Goal: Task Accomplishment & Management: Use online tool/utility

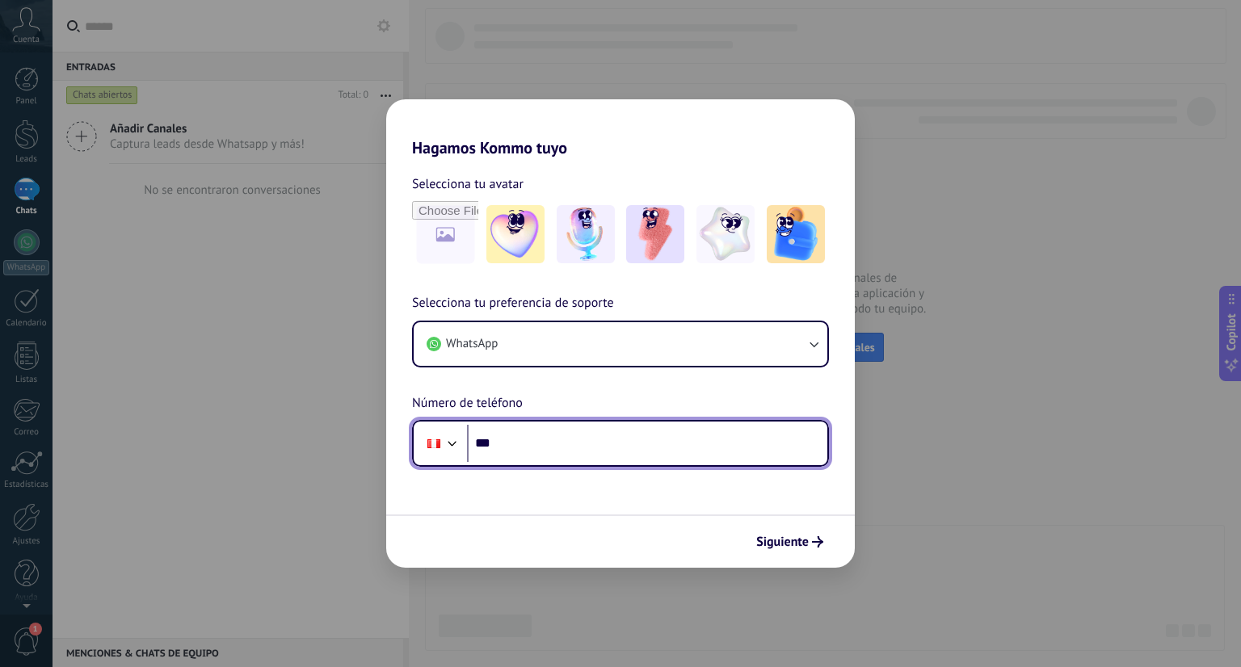
click at [562, 450] on input "***" at bounding box center [647, 443] width 360 height 37
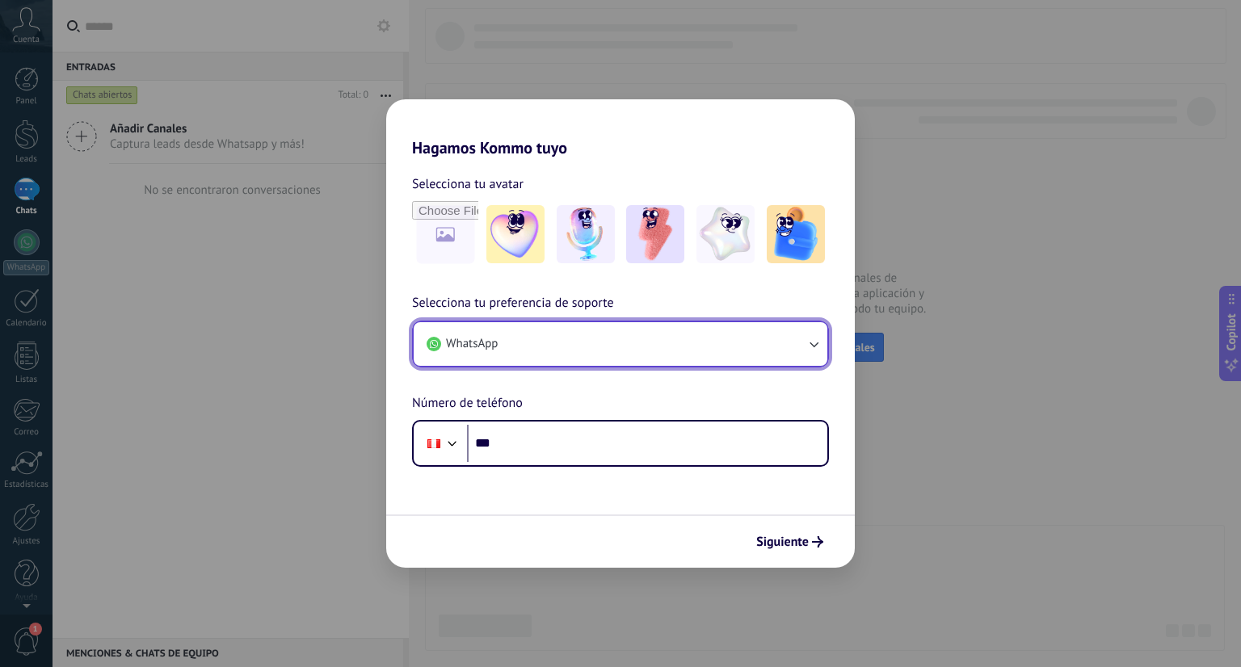
click at [549, 354] on button "WhatsApp" at bounding box center [621, 344] width 414 height 44
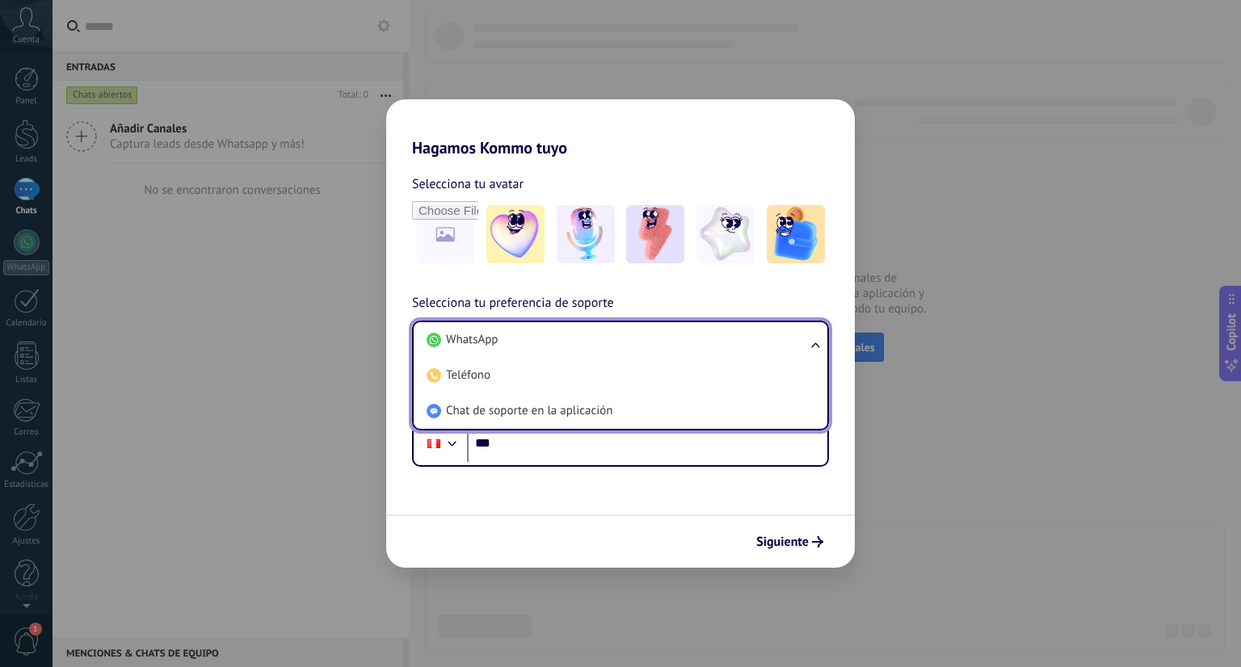
click at [549, 354] on li "WhatsApp" at bounding box center [617, 340] width 394 height 36
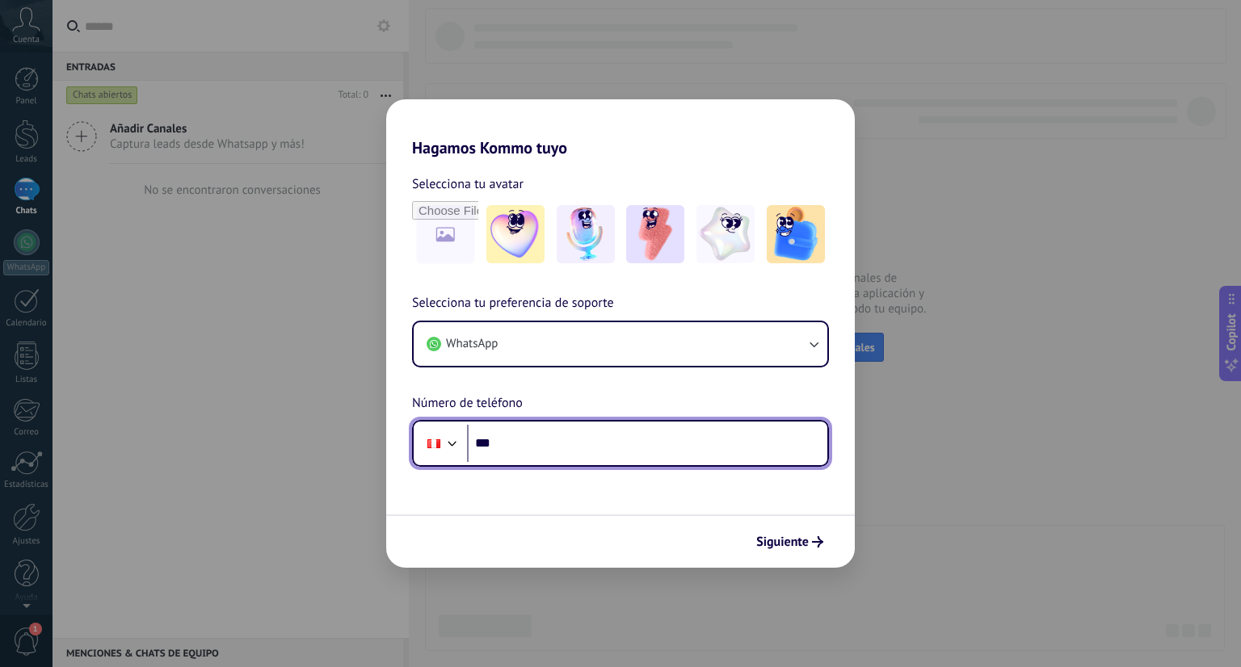
click at [540, 450] on input "***" at bounding box center [647, 443] width 360 height 37
type input "**********"
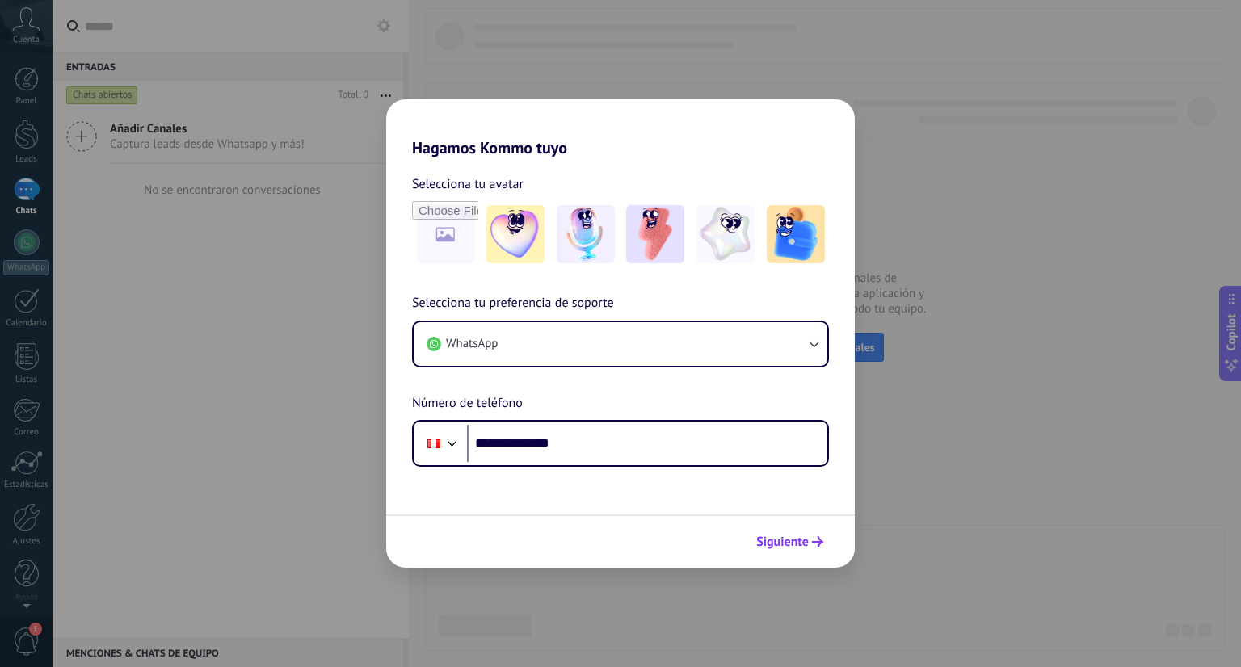
click at [779, 543] on span "Siguiente" at bounding box center [782, 541] width 53 height 11
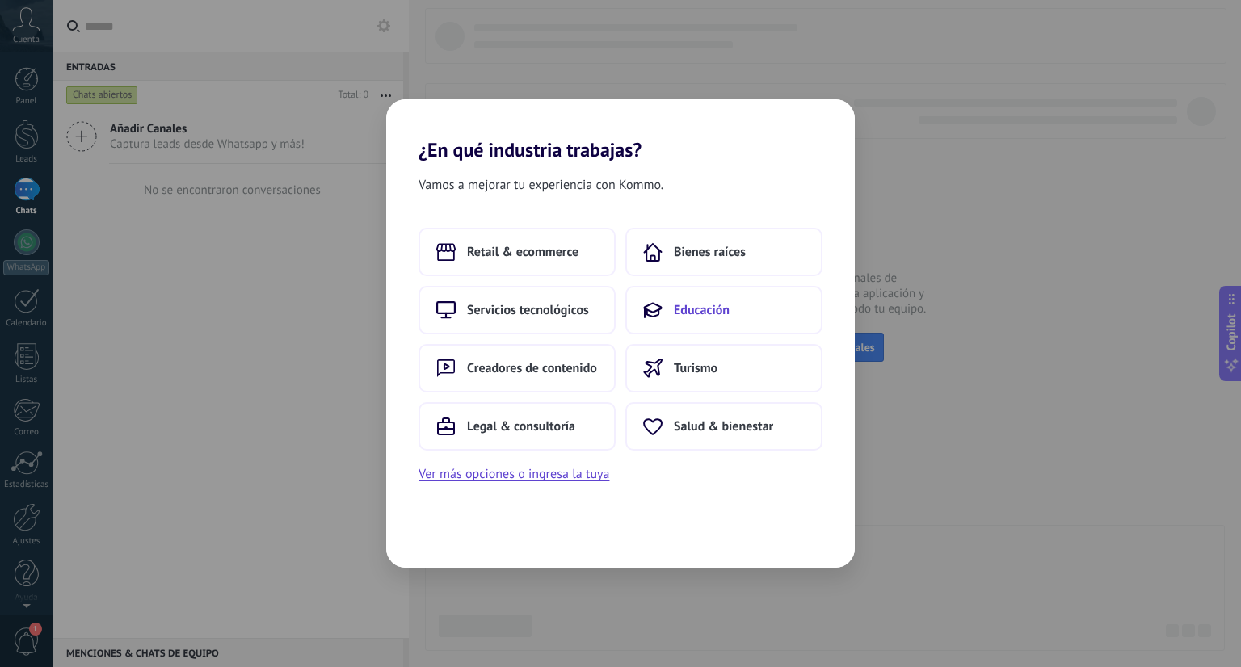
click at [696, 311] on span "Educación" at bounding box center [702, 310] width 56 height 16
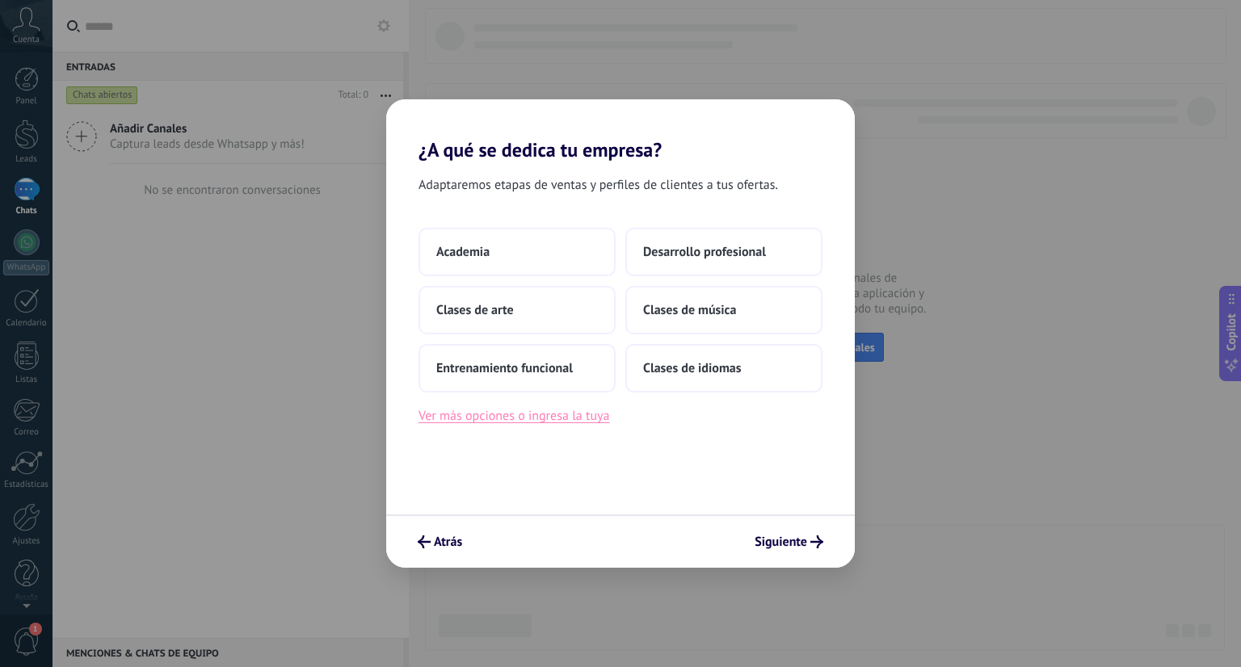
click at [556, 422] on button "Ver más opciones o ingresa la tuya" at bounding box center [513, 416] width 191 height 21
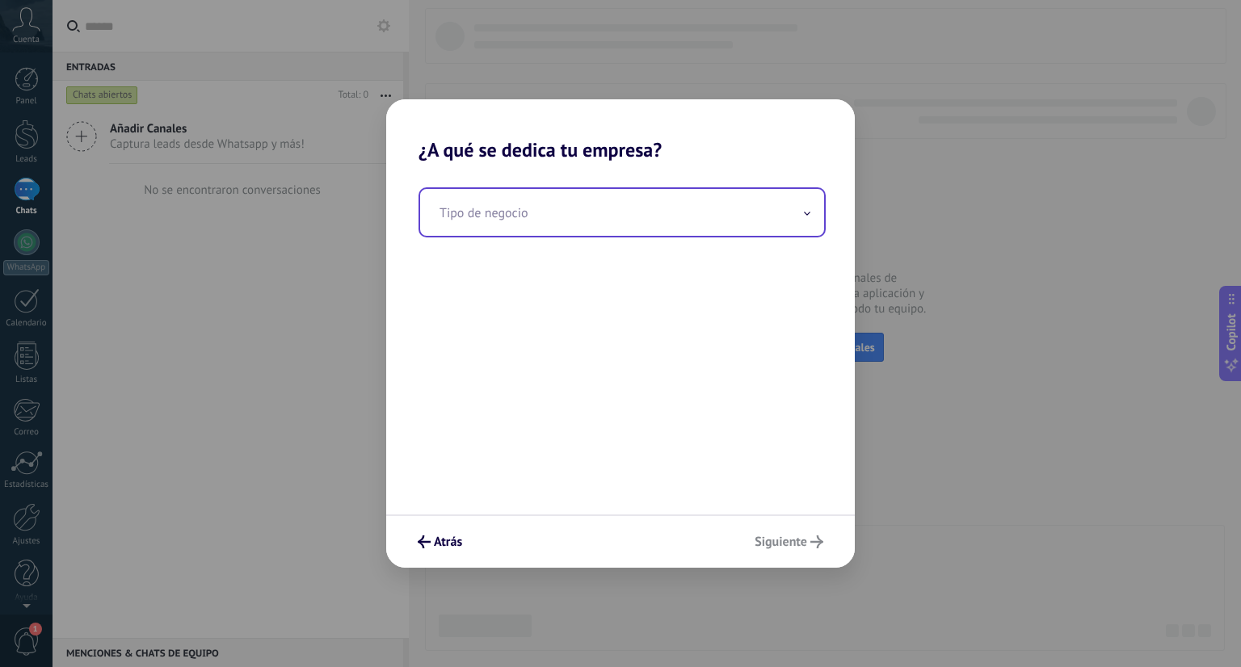
click at [488, 217] on input "text" at bounding box center [622, 212] width 404 height 47
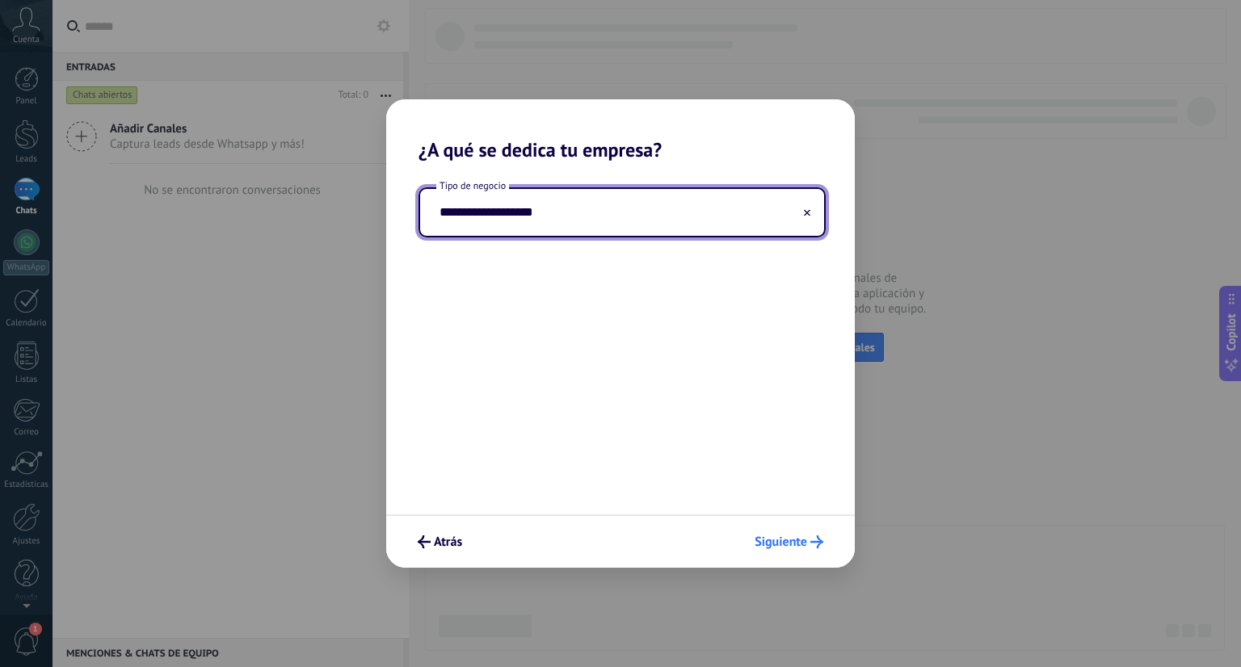
type input "**********"
click at [787, 540] on span "Siguiente" at bounding box center [781, 541] width 53 height 11
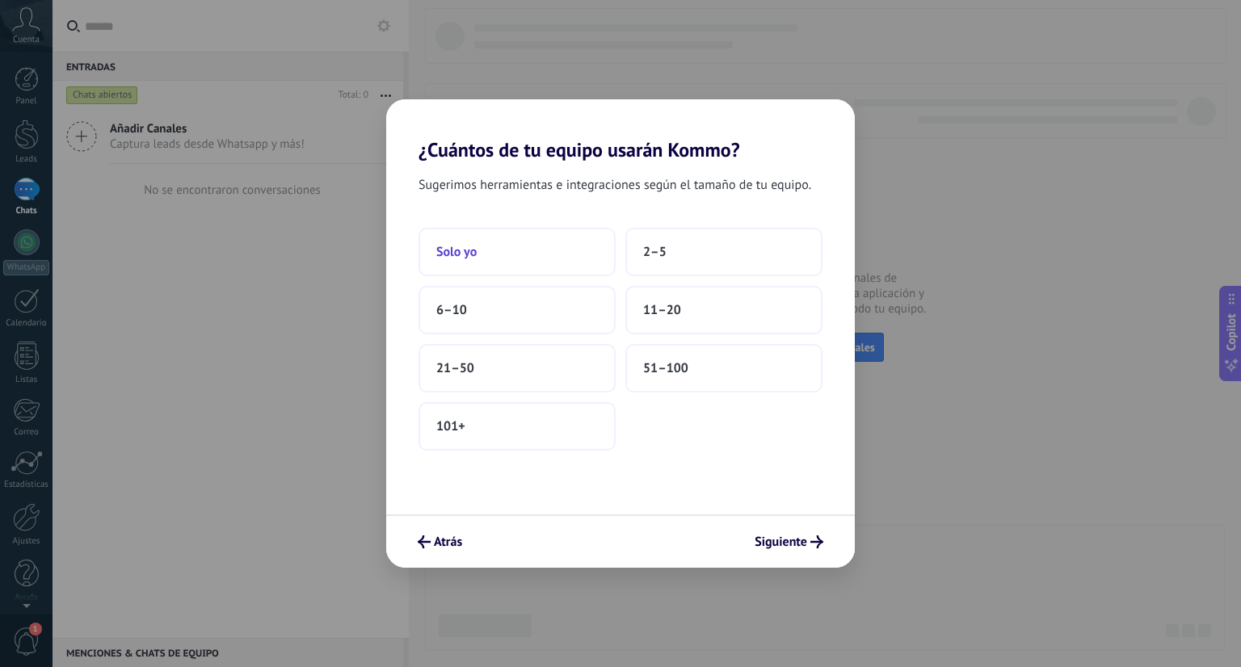
click at [589, 252] on button "Solo yo" at bounding box center [516, 252] width 197 height 48
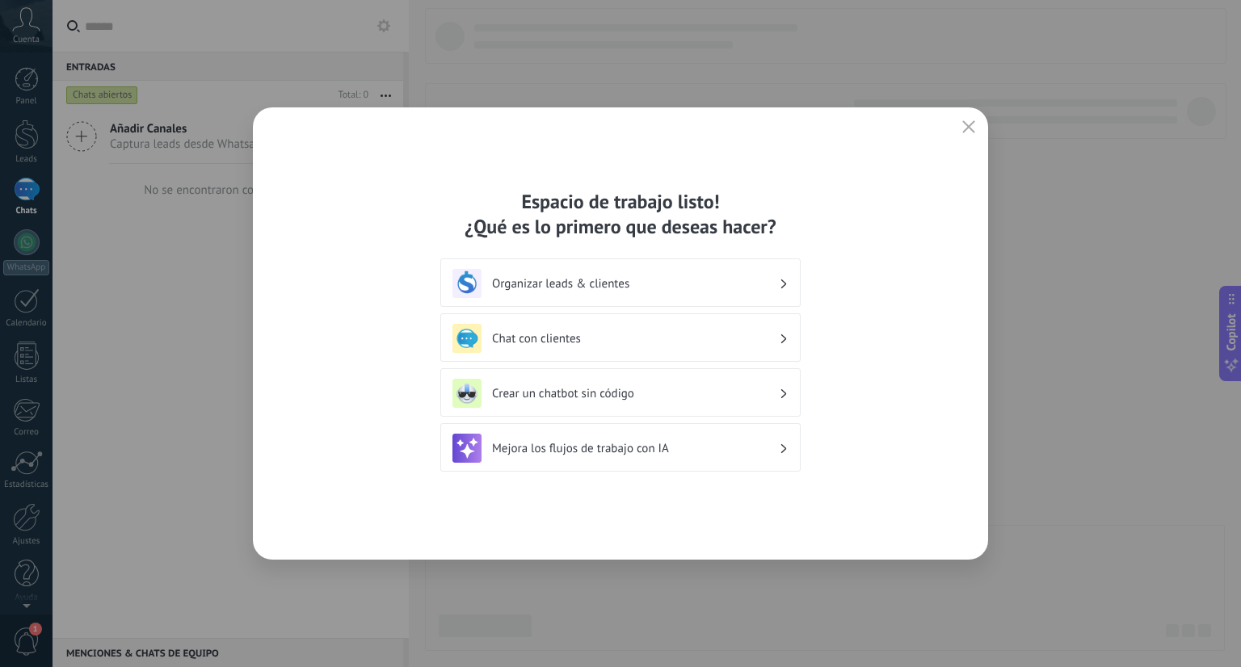
click at [671, 399] on h3 "Crear un chatbot sin código" at bounding box center [635, 393] width 287 height 15
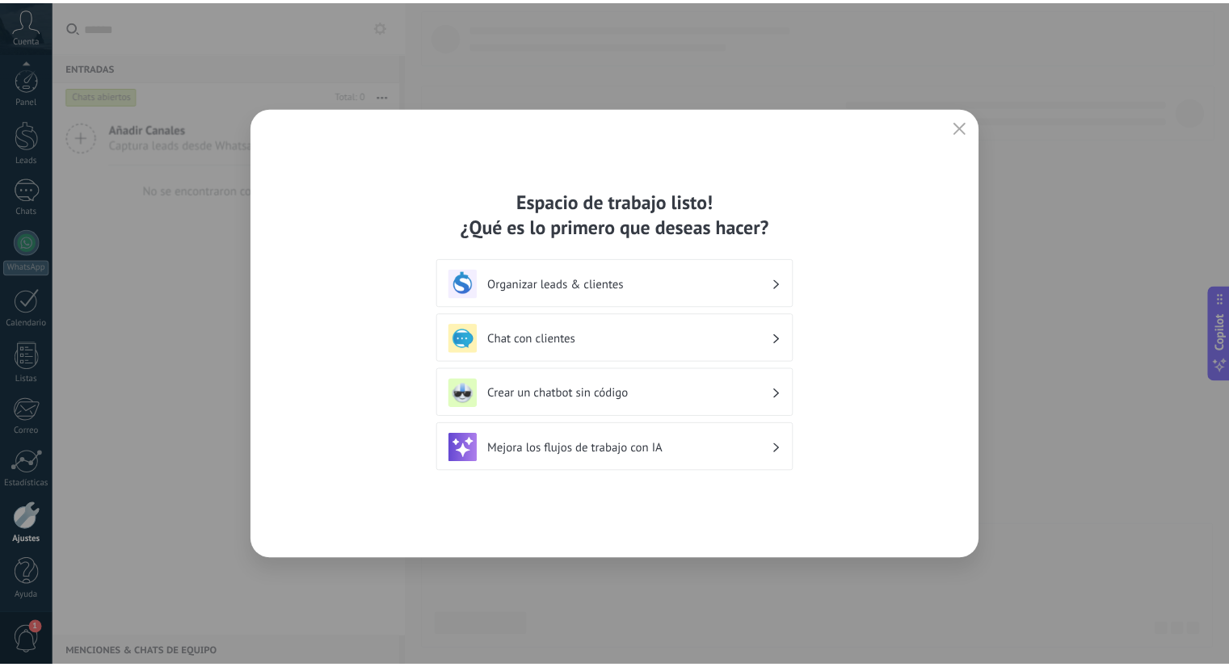
scroll to position [4, 0]
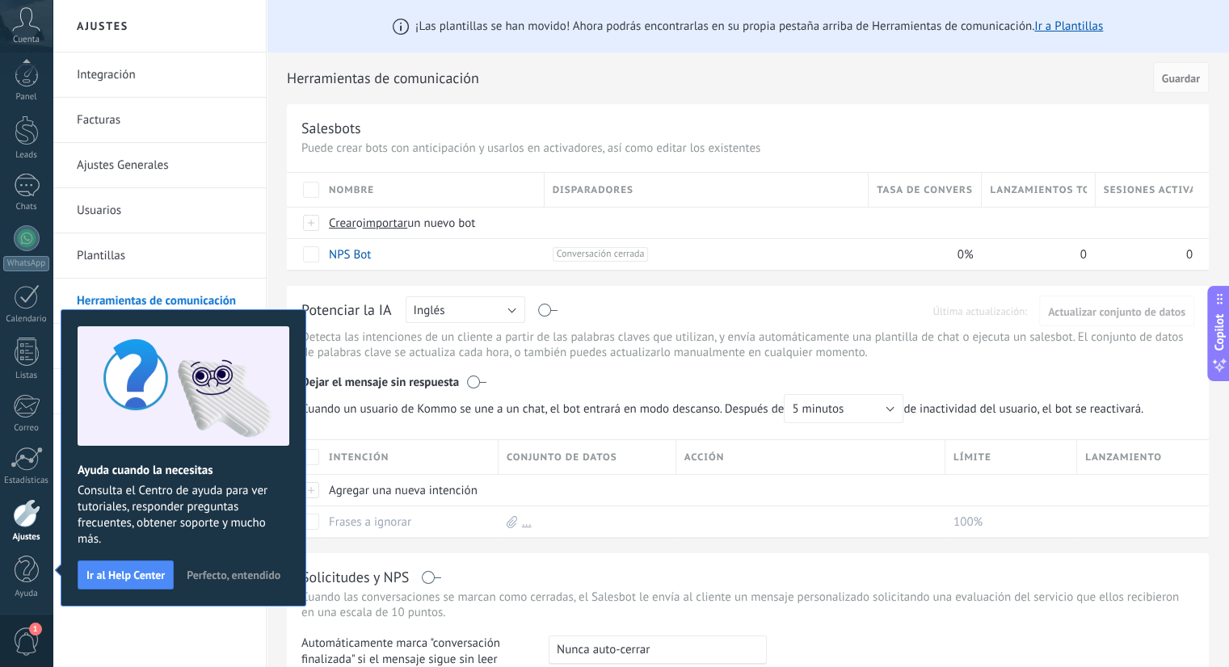
click at [276, 233] on div "¡Las plantillas se han movido! Ahora podrás encontrarlas en su propia pestaña a…" at bounding box center [748, 524] width 962 height 1049
click at [212, 579] on span "Perfecto, entendido" at bounding box center [234, 575] width 94 height 11
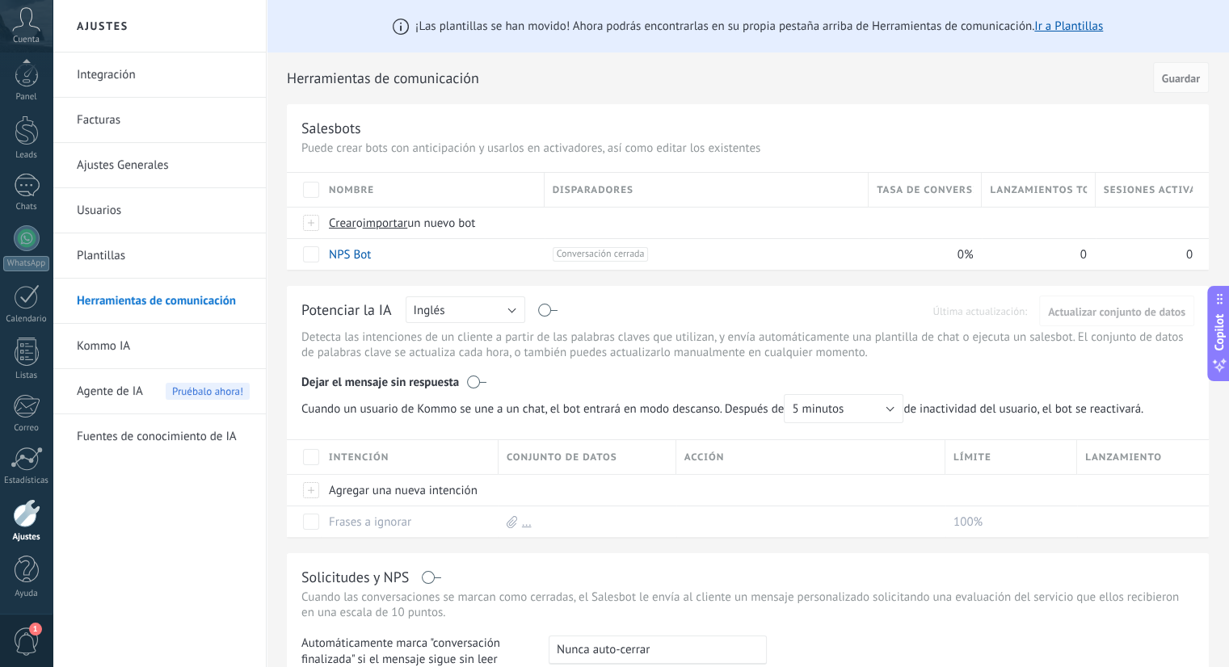
click at [29, 637] on span "1" at bounding box center [26, 642] width 27 height 28
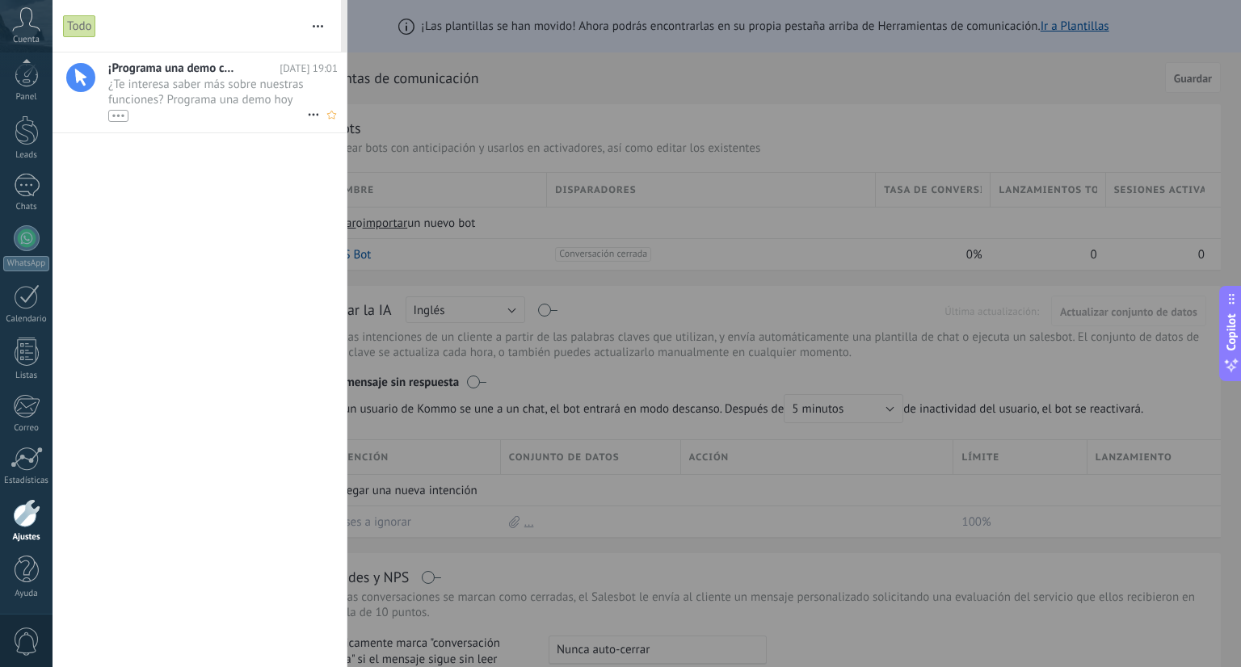
click at [207, 88] on span "¿Te interesa saber más sobre nuestras funciones? Programa una demo hoy mismo! •…" at bounding box center [207, 99] width 199 height 45
click at [531, 211] on div at bounding box center [620, 333] width 1241 height 667
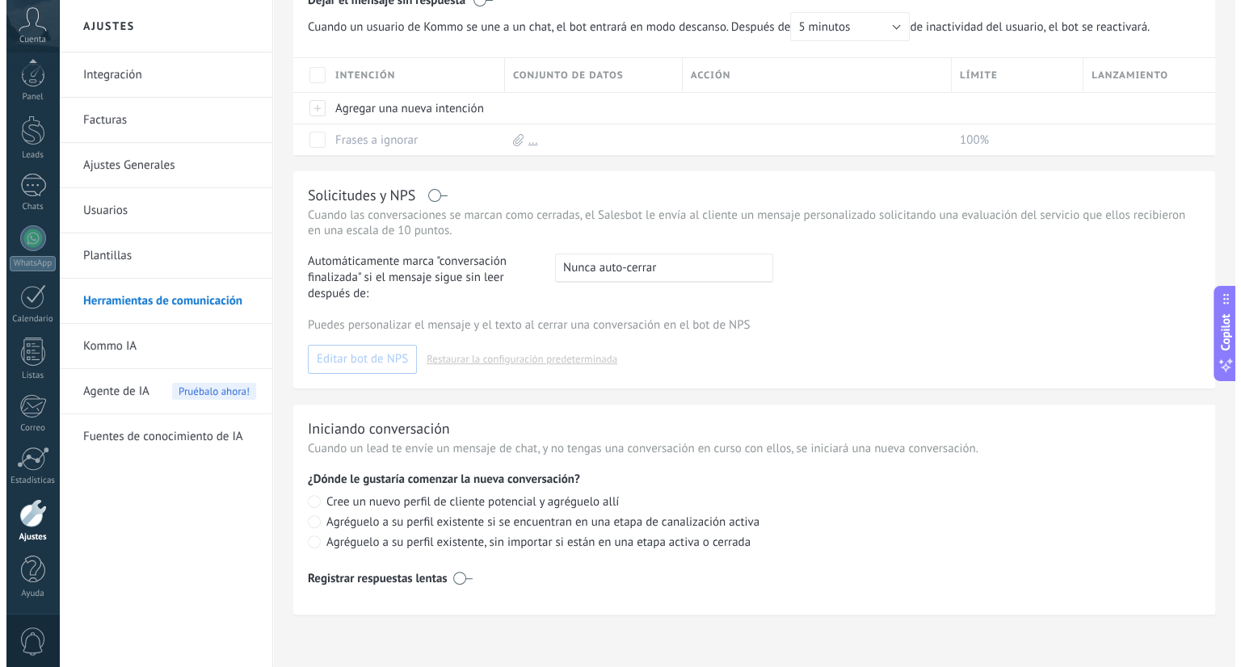
scroll to position [0, 0]
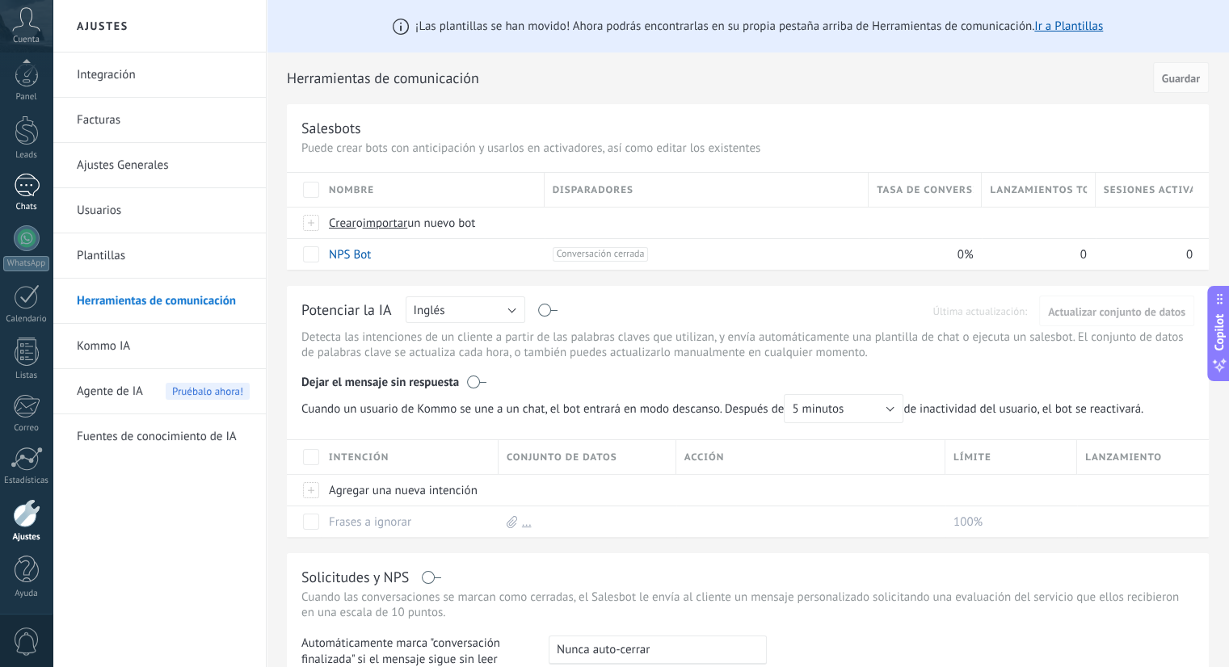
click at [30, 195] on div at bounding box center [27, 185] width 26 height 23
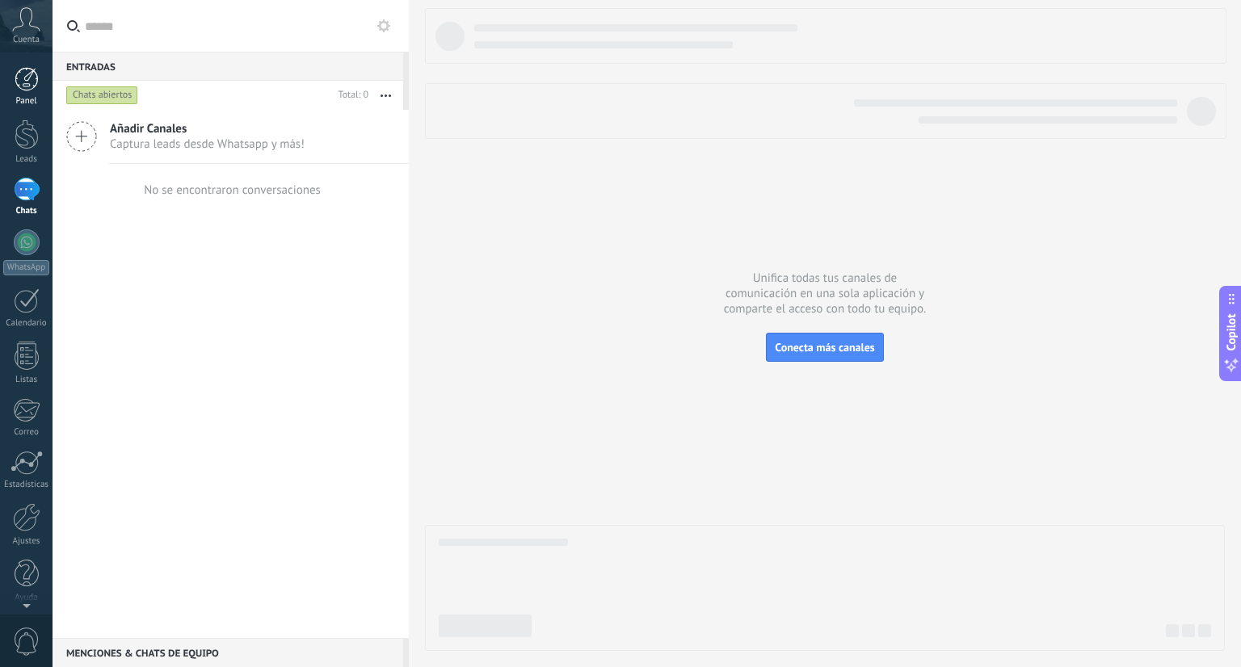
click at [36, 81] on div at bounding box center [27, 79] width 24 height 24
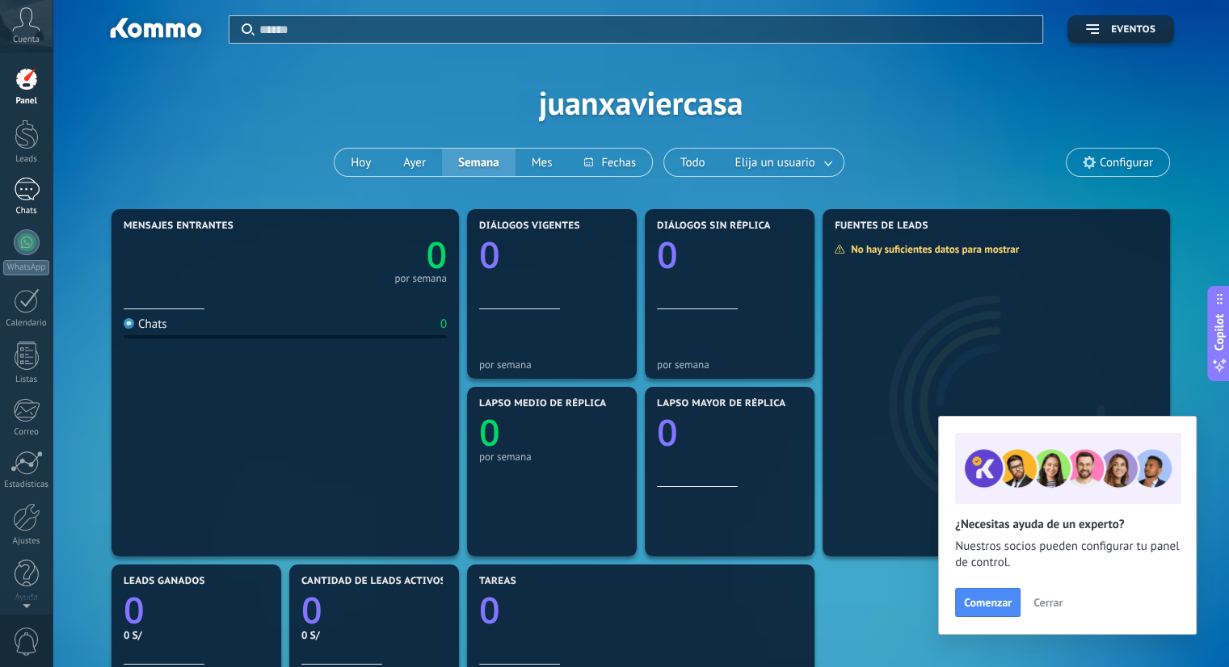
click at [26, 187] on div at bounding box center [27, 189] width 26 height 23
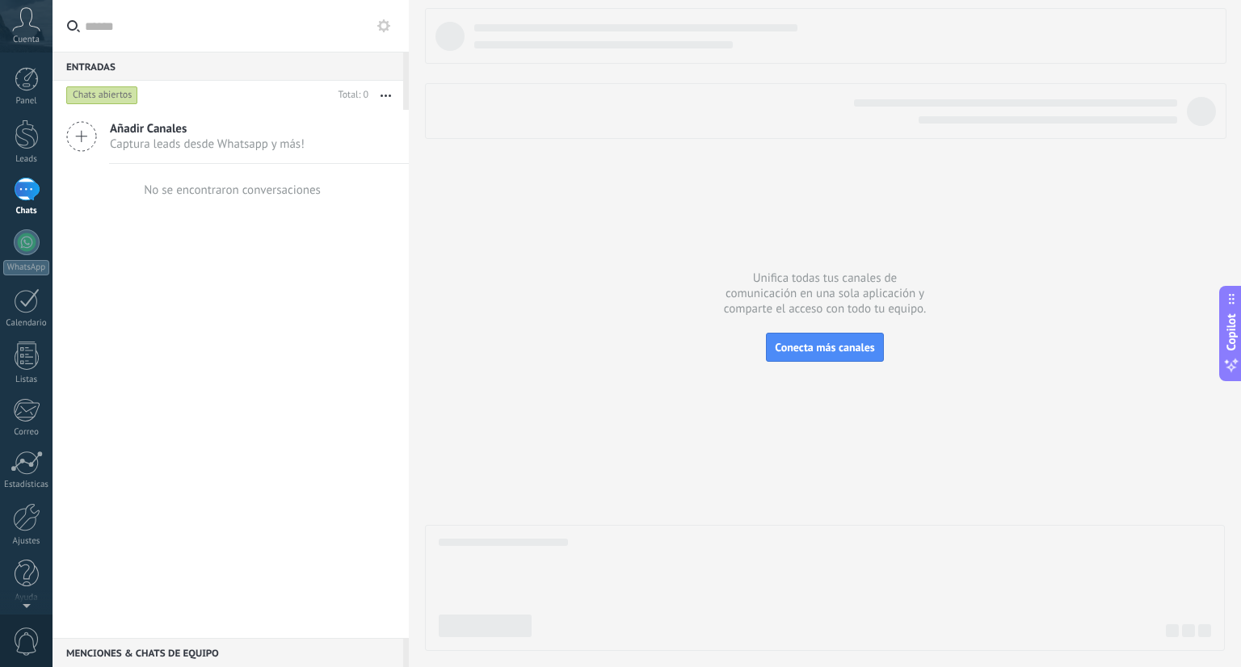
click at [386, 23] on use at bounding box center [383, 25] width 13 height 13
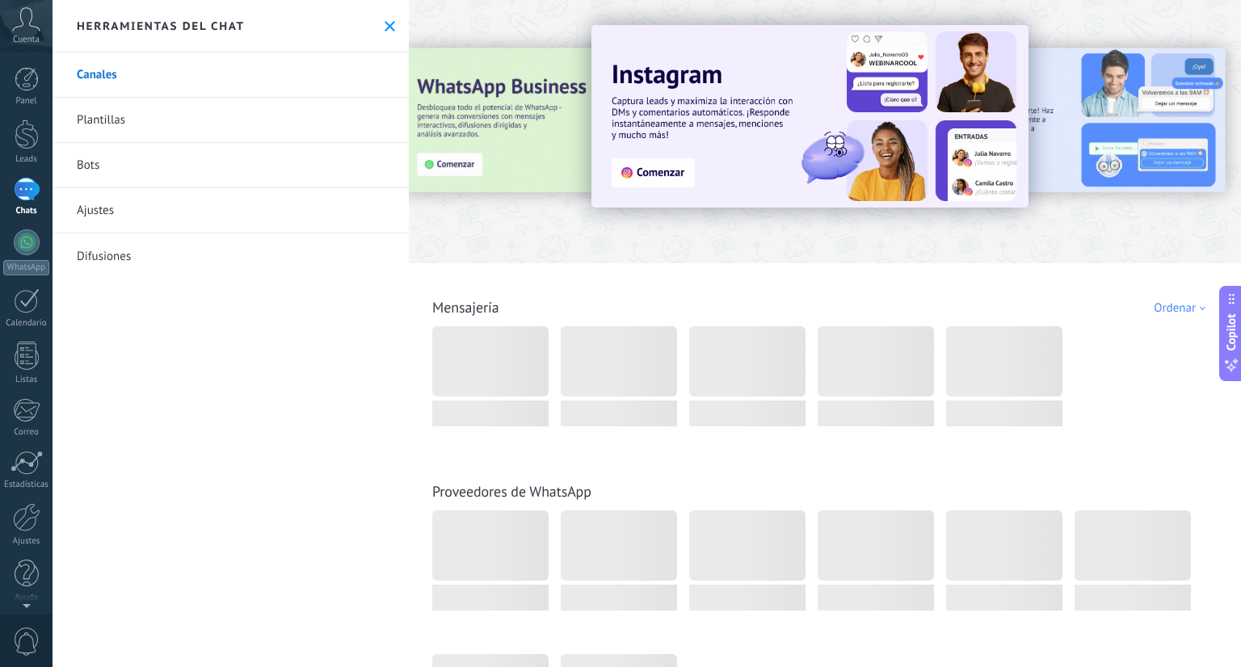
click at [204, 124] on link "Plantillas" at bounding box center [231, 120] width 356 height 45
